Goal: Information Seeking & Learning: Learn about a topic

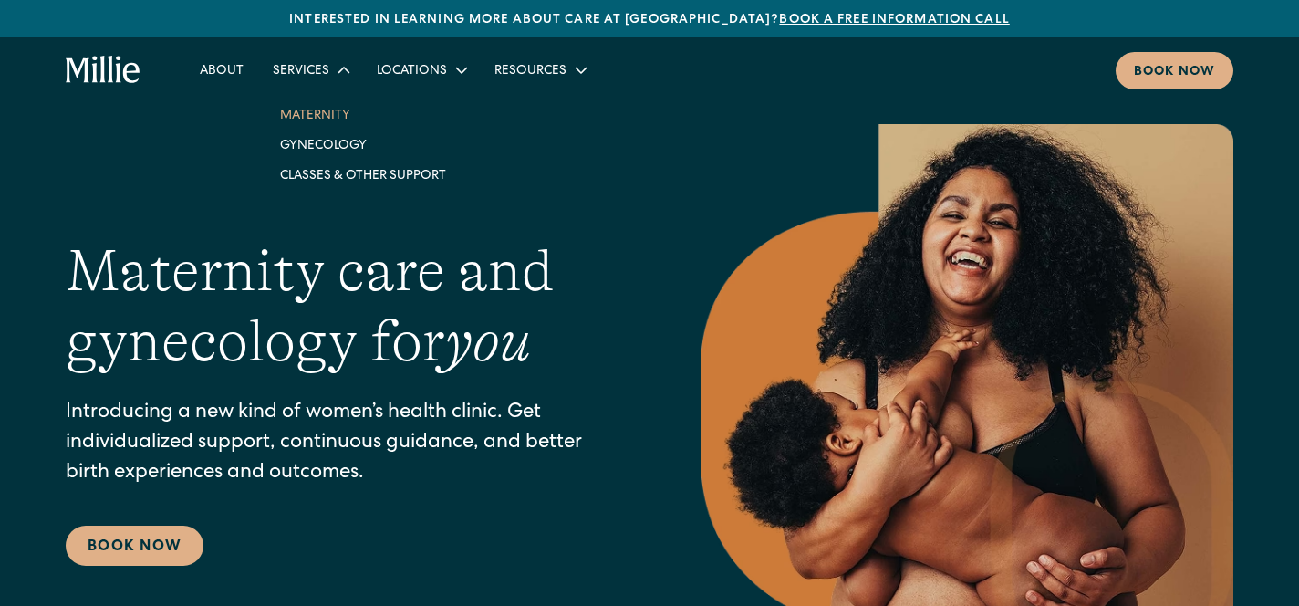
click at [323, 109] on link "Maternity" at bounding box center [362, 114] width 195 height 30
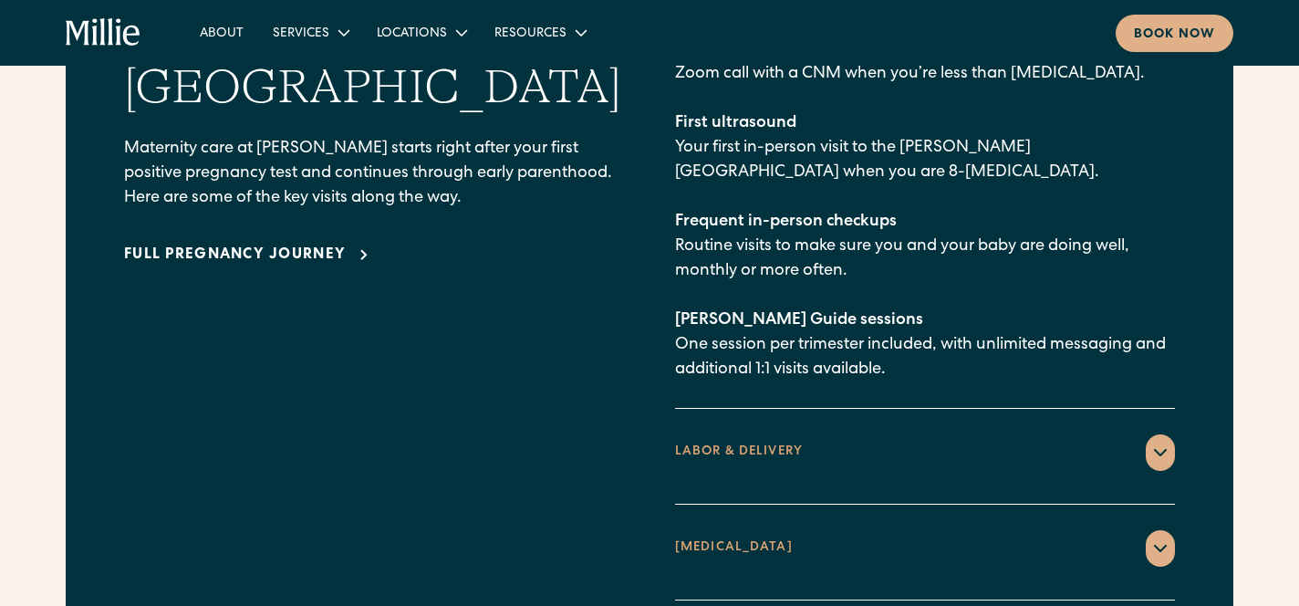
scroll to position [2762, 0]
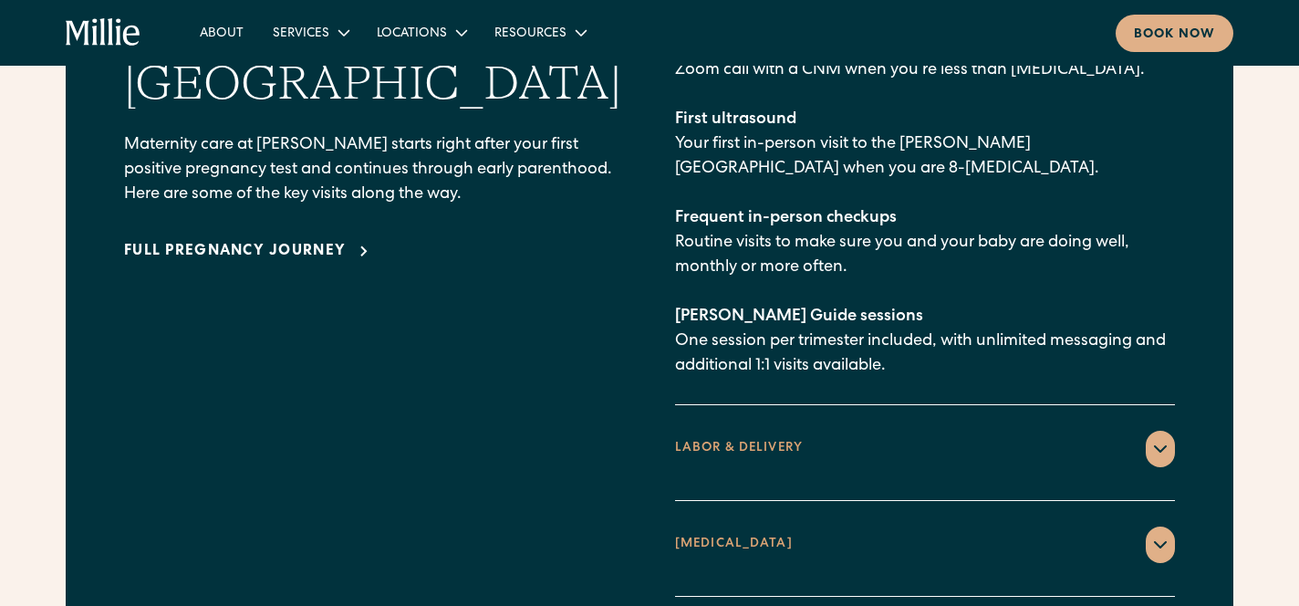
click at [851, 431] on div "LABOR & DELIVERY" at bounding box center [925, 449] width 500 height 36
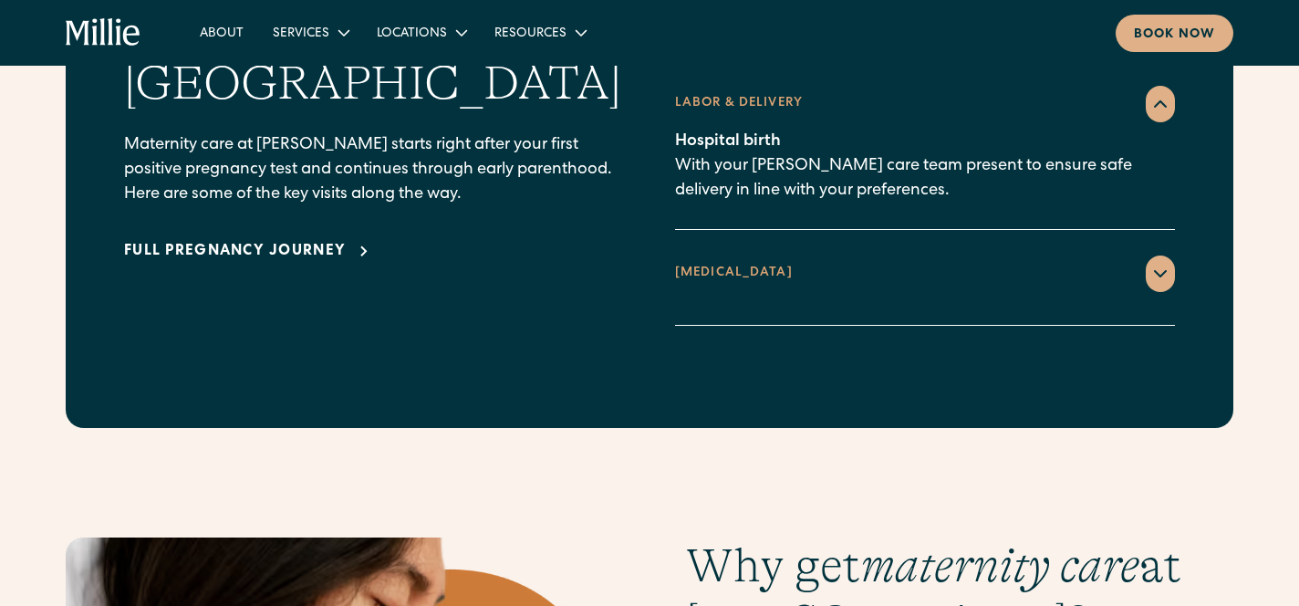
click at [880, 255] on div "[MEDICAL_DATA]" at bounding box center [925, 273] width 500 height 36
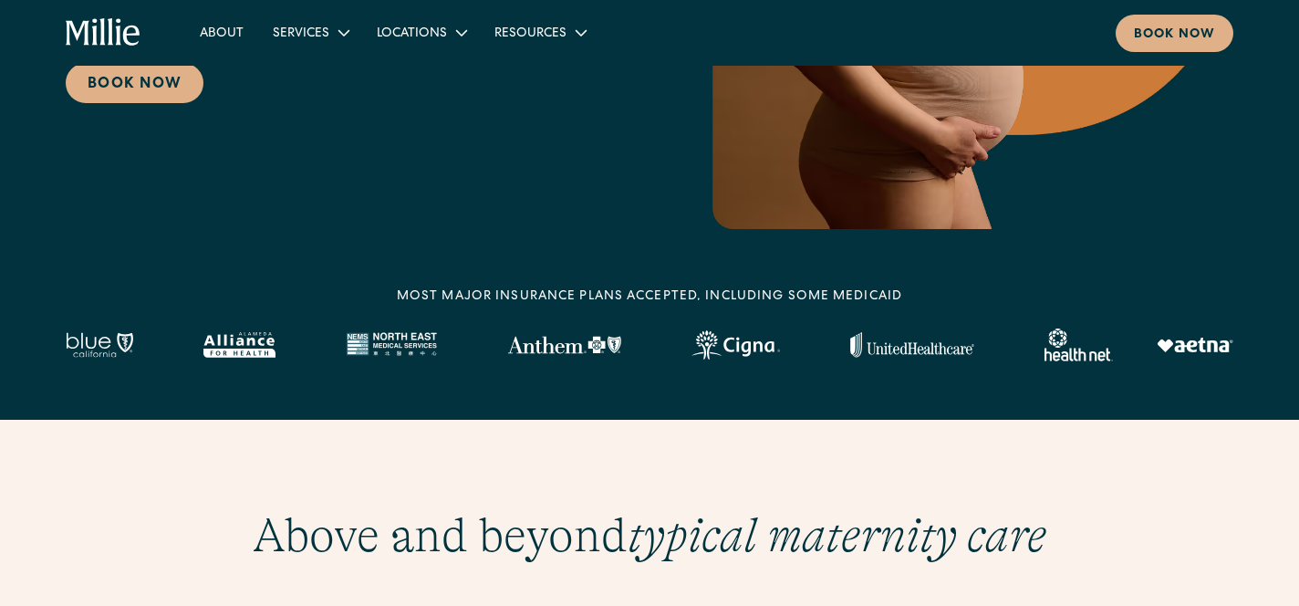
scroll to position [0, 0]
